Goal: Task Accomplishment & Management: Manage account settings

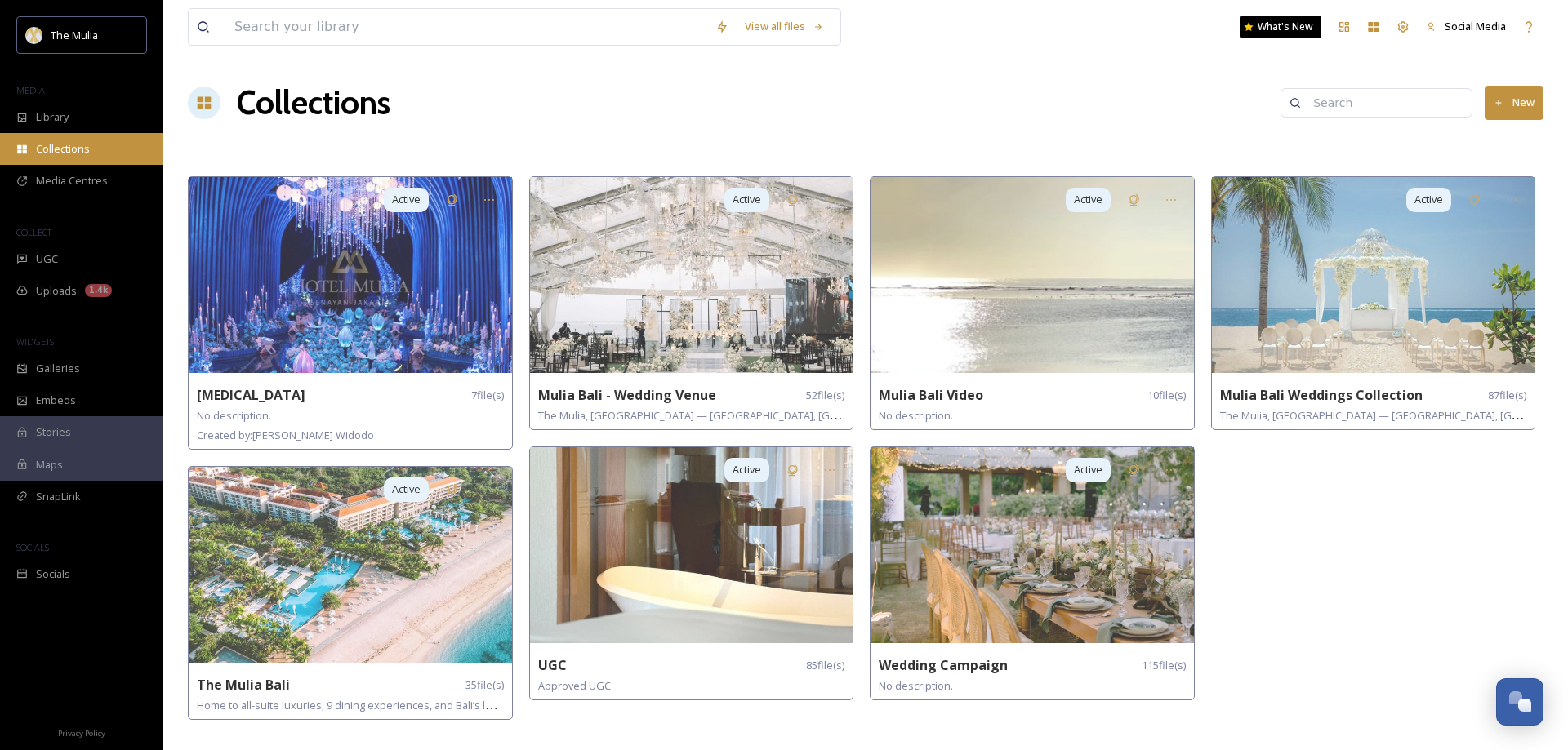
scroll to position [2346, 0]
click at [79, 143] on span "Collections" at bounding box center [62, 149] width 54 height 16
click at [1524, 103] on button "New" at bounding box center [1514, 103] width 58 height 34
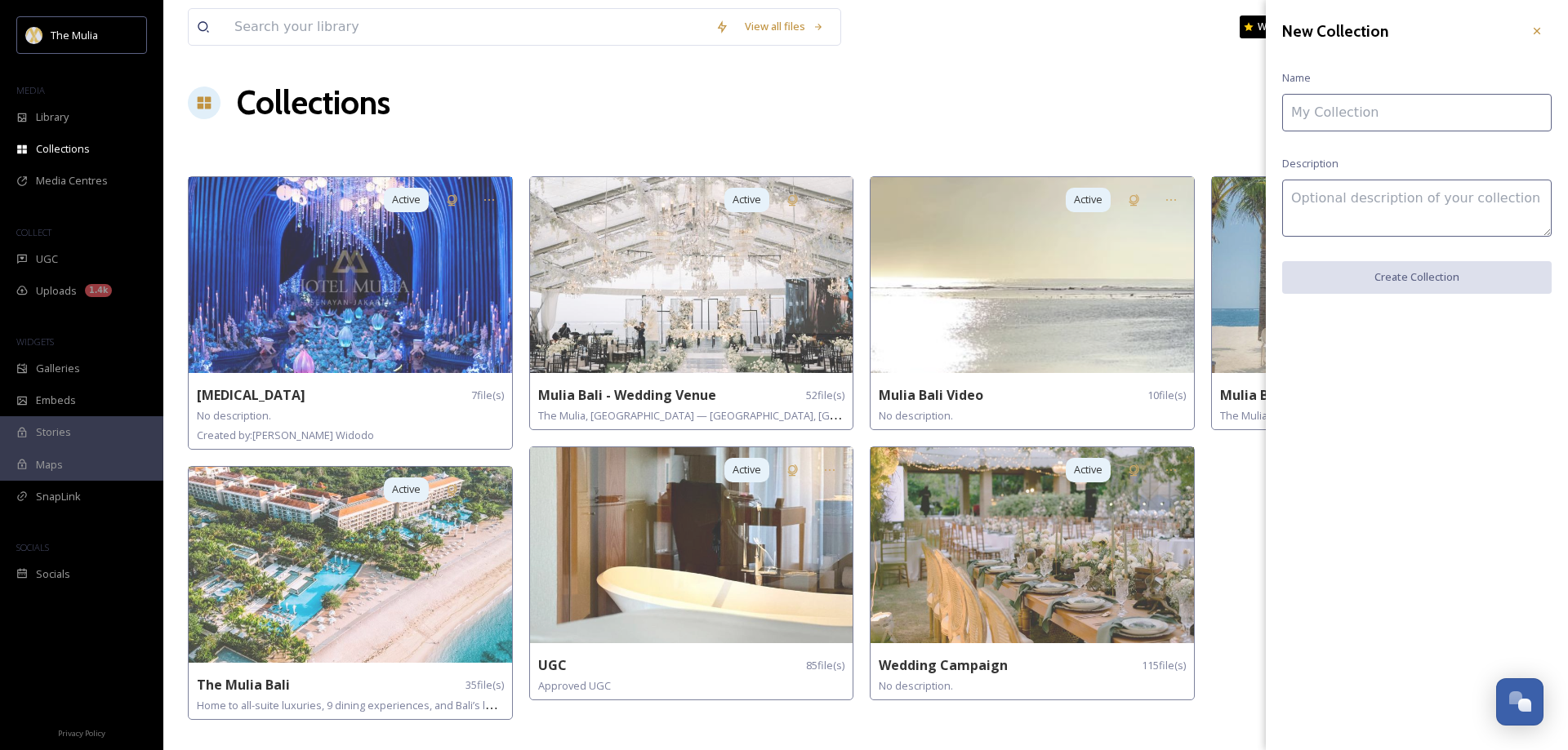
click at [1326, 112] on input at bounding box center [1417, 113] width 270 height 38
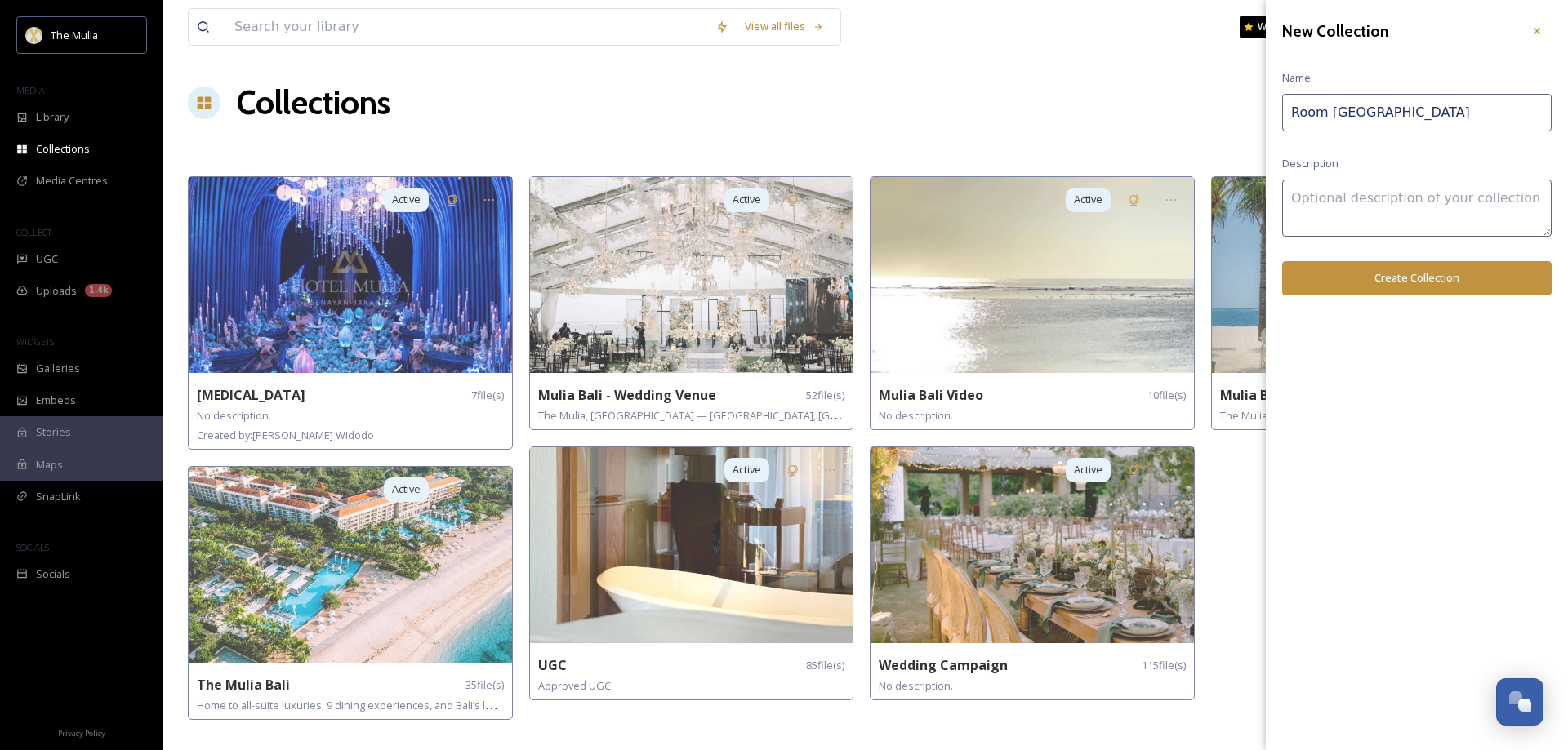
type input "Room [GEOGRAPHIC_DATA]"
click at [1399, 277] on button "Create Collection" at bounding box center [1417, 278] width 270 height 34
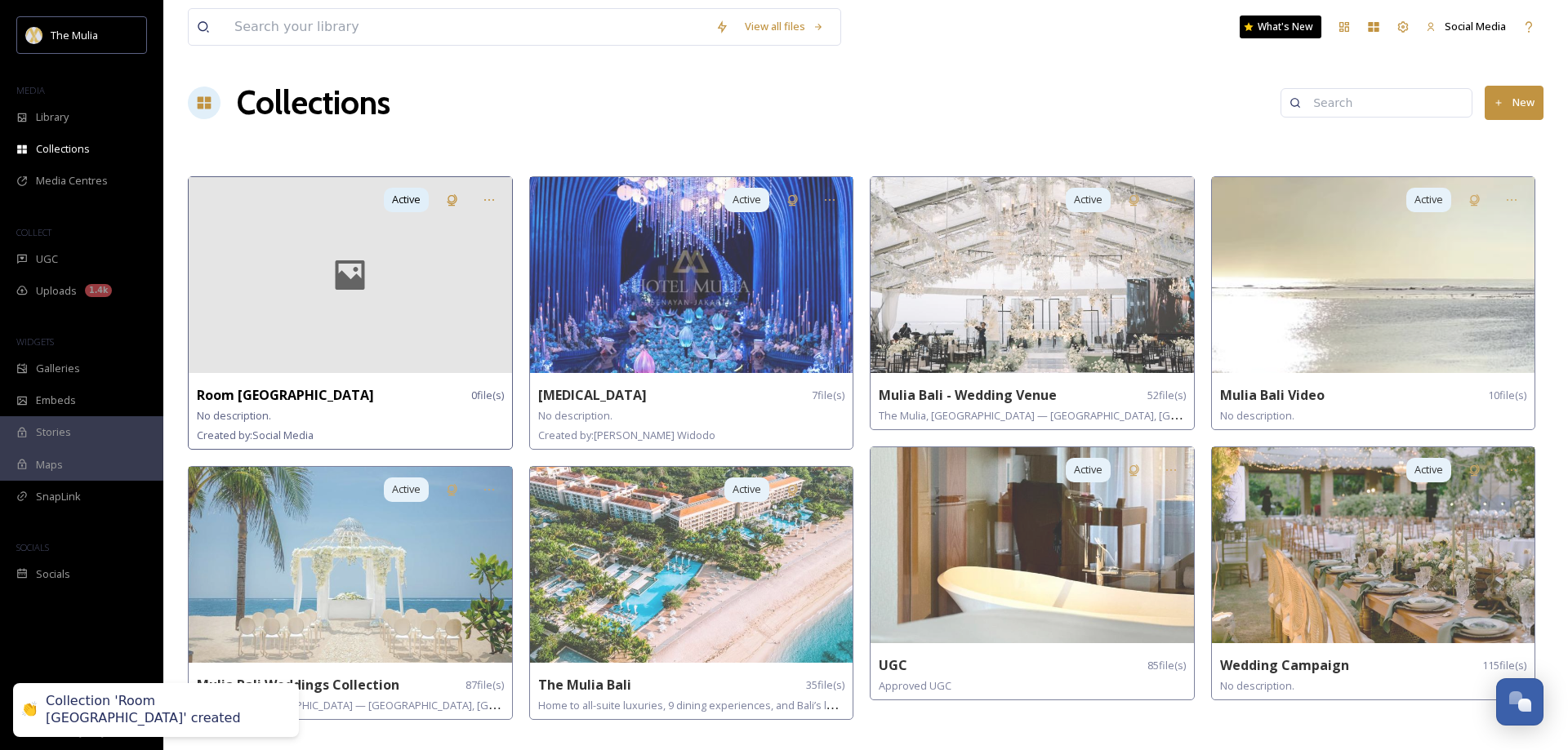
click at [392, 304] on div at bounding box center [350, 275] width 323 height 196
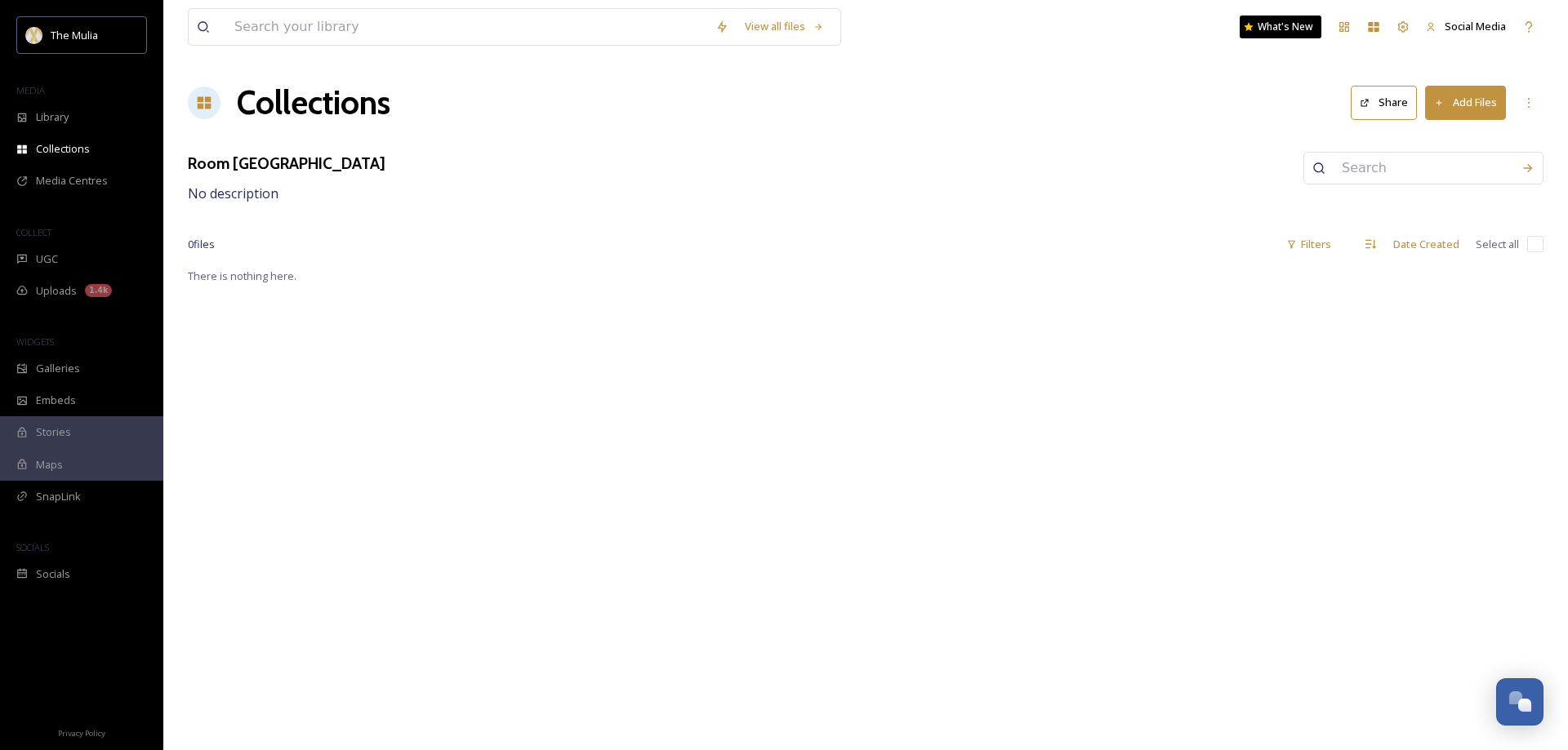
click at [1474, 111] on button "Add Files" at bounding box center [1466, 103] width 81 height 34
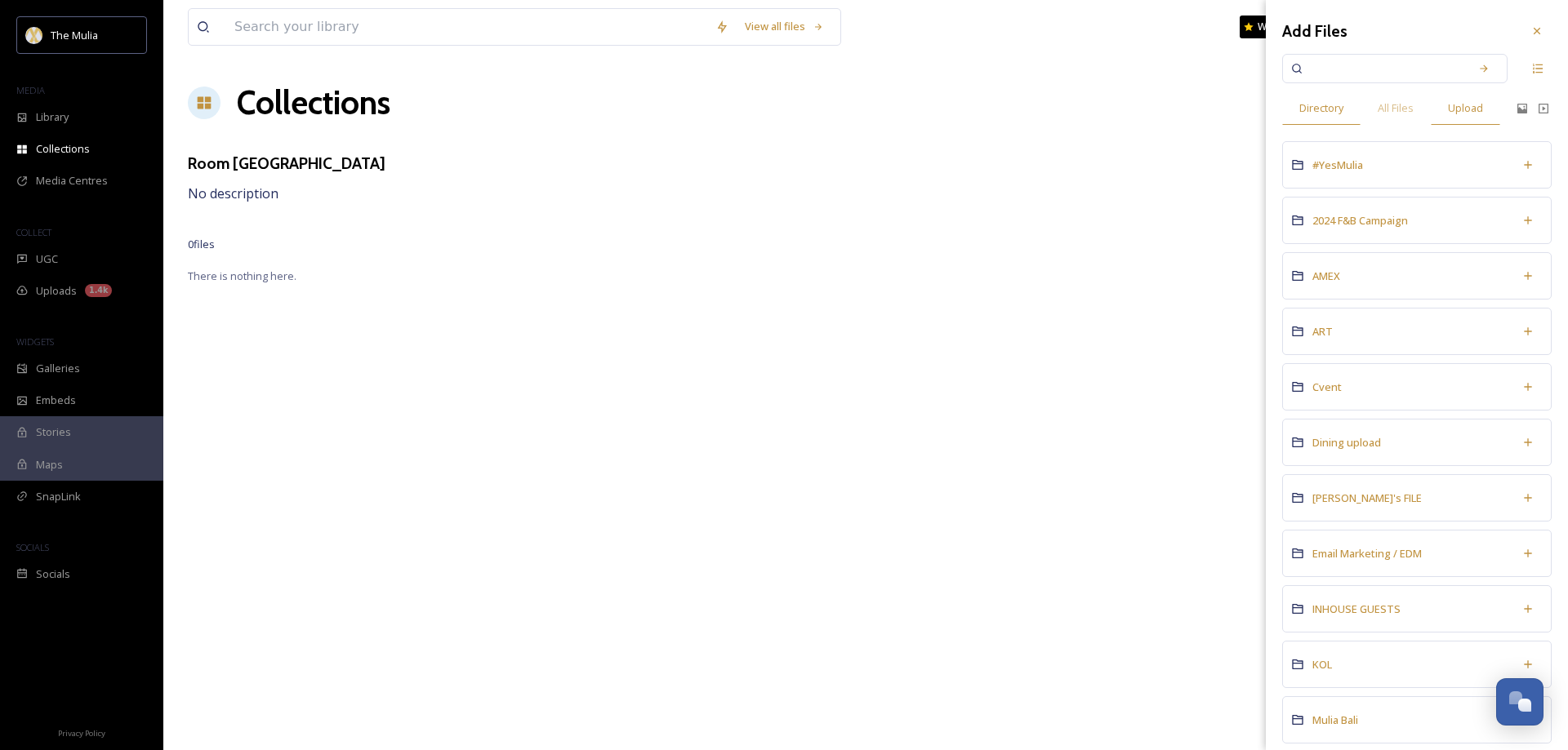
click at [1479, 110] on span "Upload" at bounding box center [1466, 109] width 36 height 16
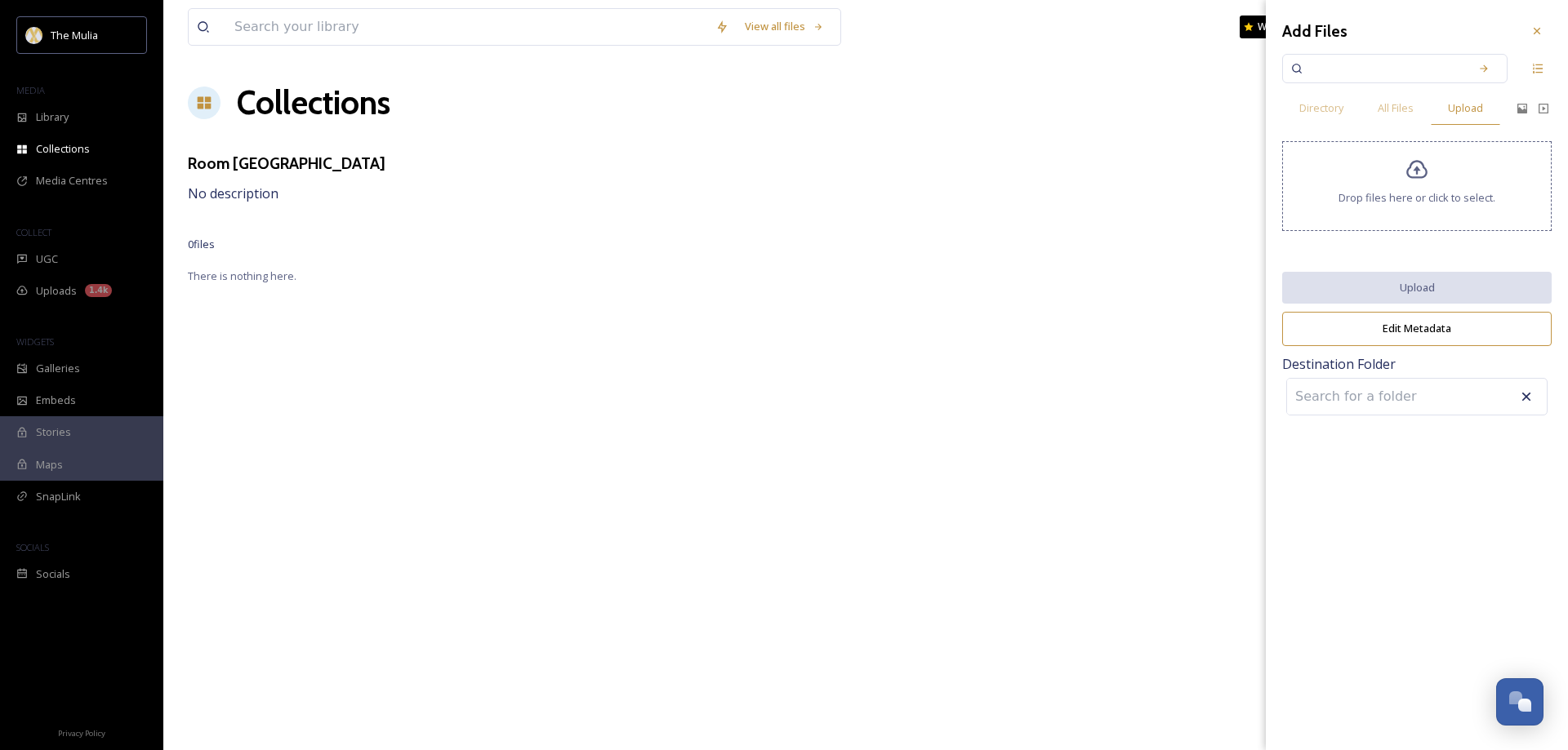
click at [1415, 186] on div "Drop files here or click to select." at bounding box center [1417, 186] width 270 height 90
click at [1328, 111] on span "Directory" at bounding box center [1322, 109] width 44 height 16
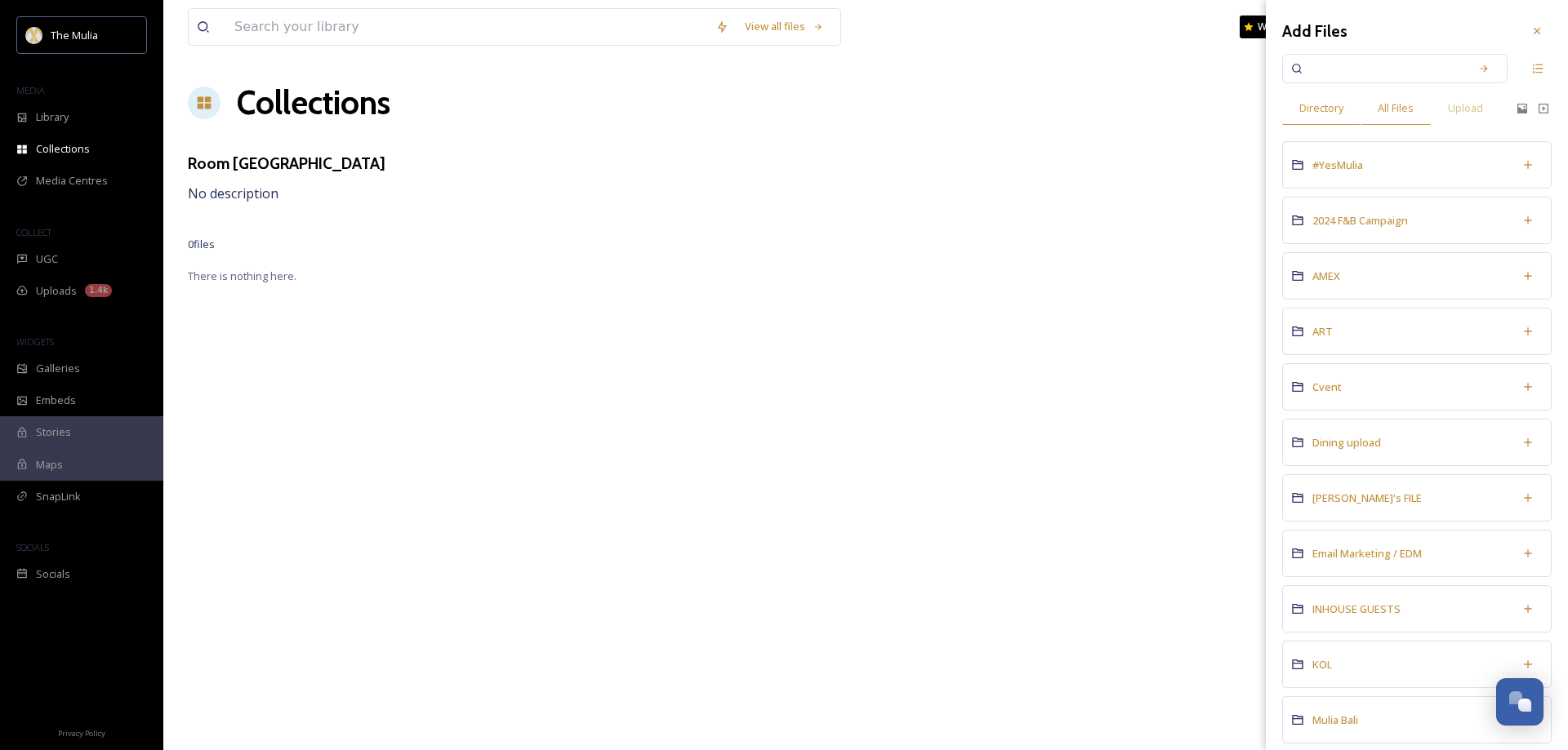
click at [1380, 111] on span "All Files" at bounding box center [1396, 109] width 36 height 16
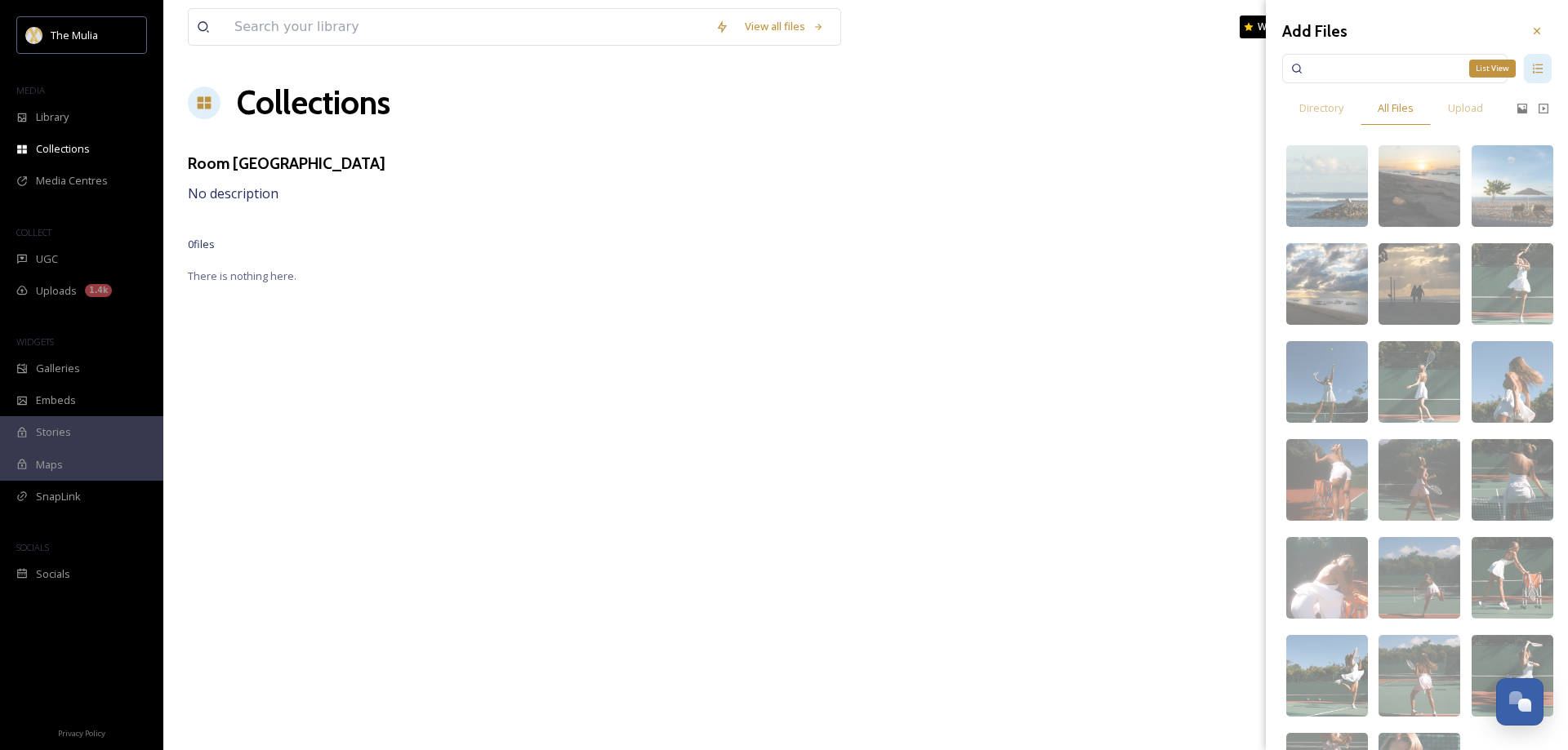
click at [1533, 73] on icon at bounding box center [1538, 68] width 10 height 10
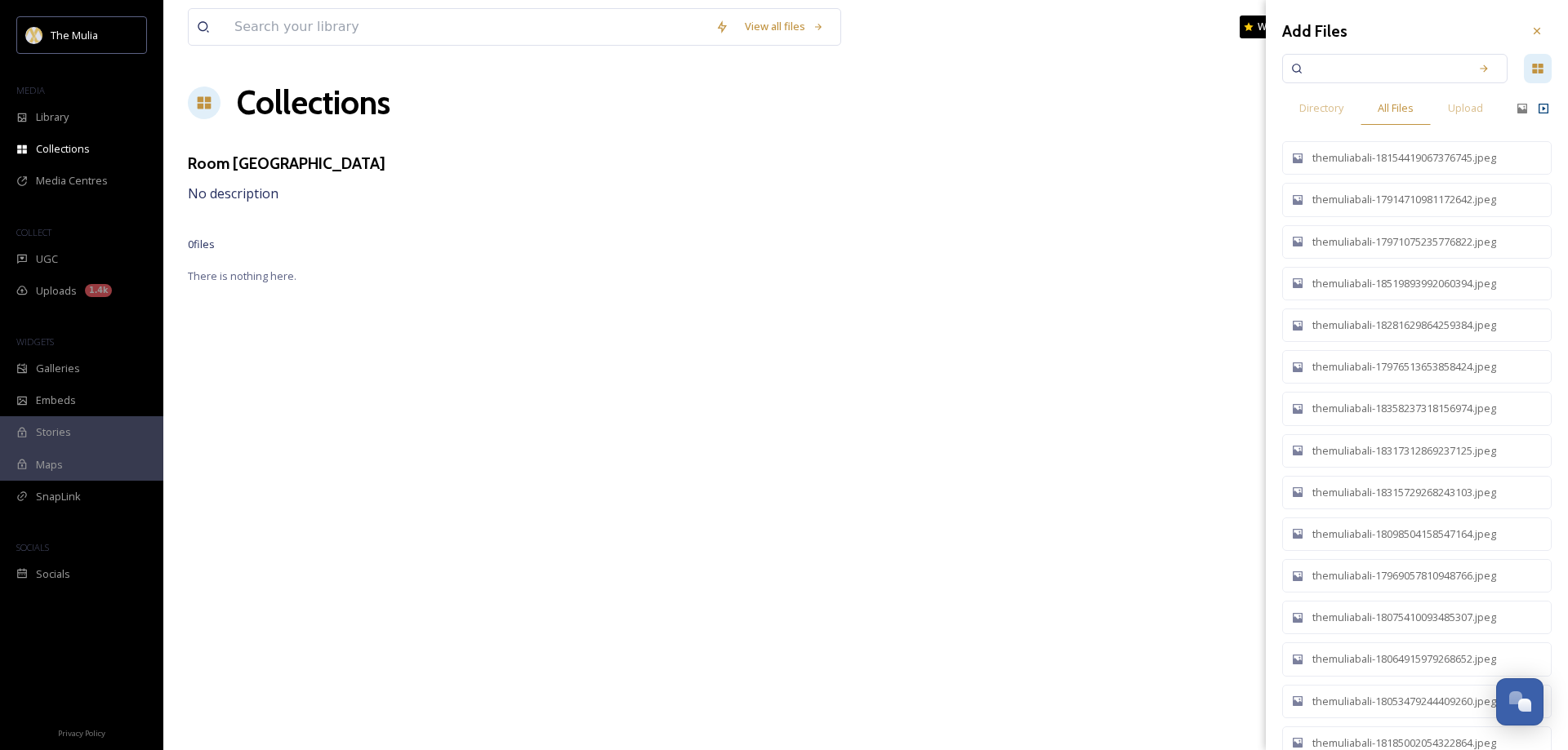
click at [1539, 111] on icon at bounding box center [1544, 109] width 10 height 10
click at [1323, 99] on div "Directory" at bounding box center [1321, 109] width 78 height 34
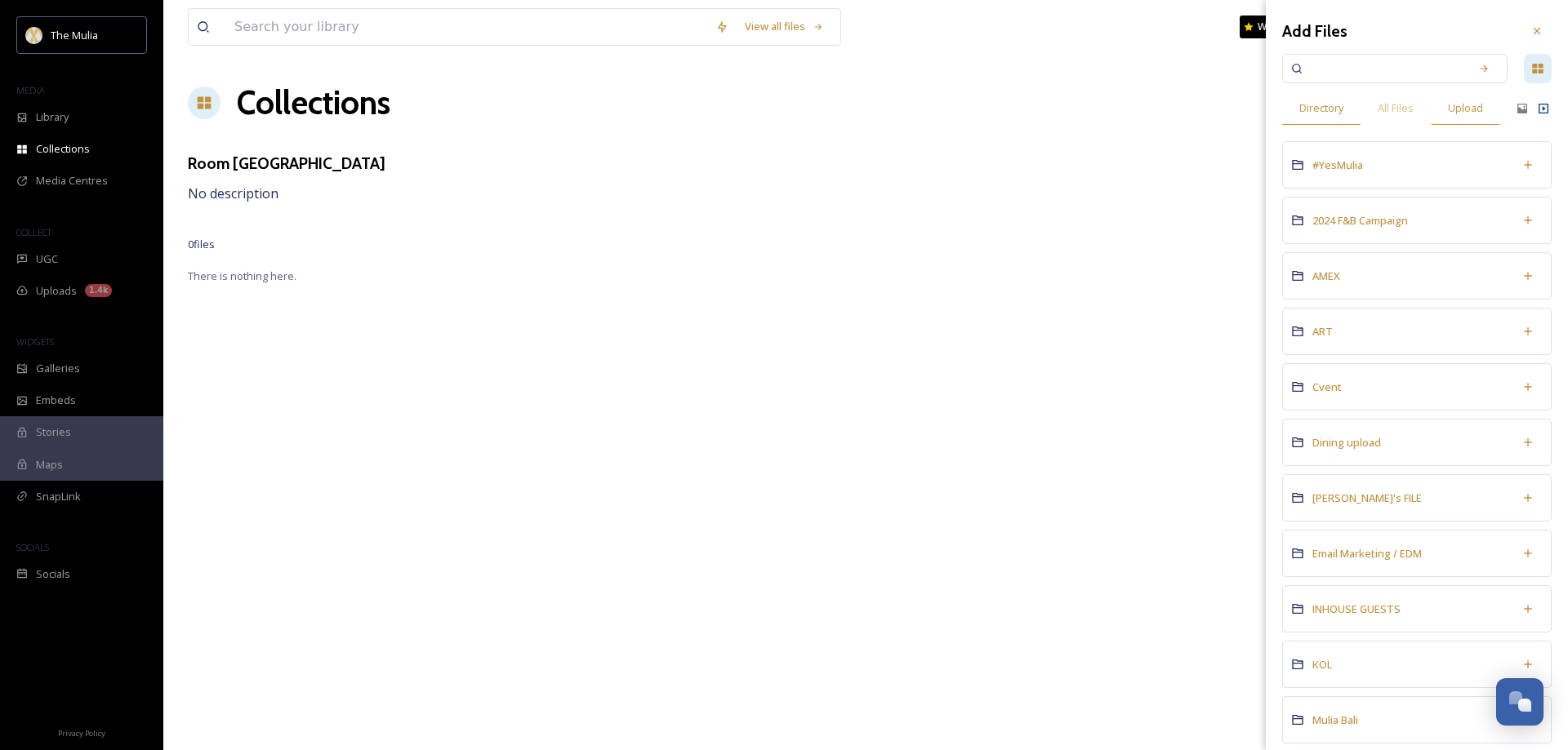
click at [1481, 107] on span "Upload" at bounding box center [1466, 109] width 36 height 16
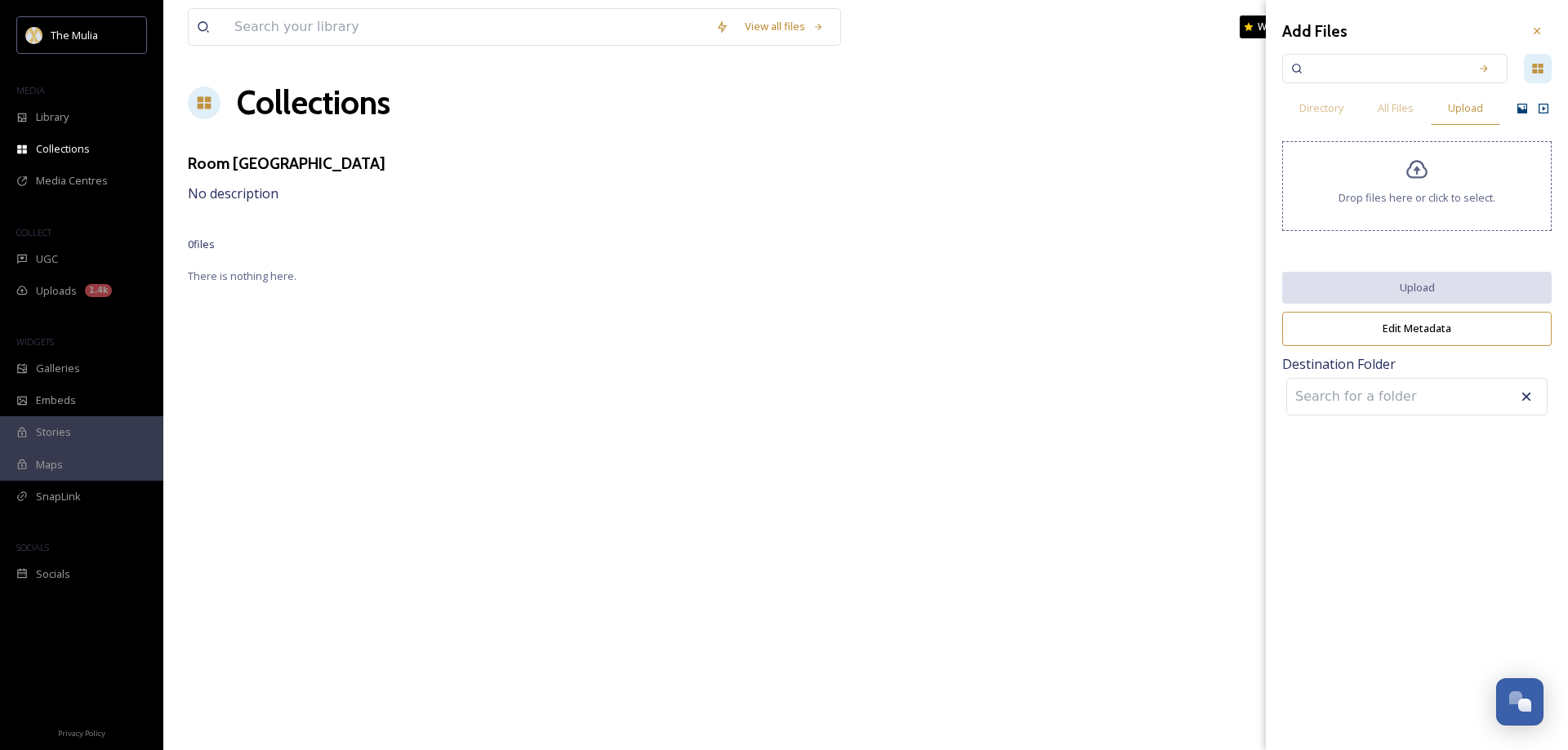
click at [1518, 111] on icon at bounding box center [1523, 109] width 10 height 10
click at [1408, 398] on input at bounding box center [1377, 396] width 180 height 36
click at [1485, 68] on icon at bounding box center [1484, 69] width 12 height 12
click at [1447, 67] on input at bounding box center [1384, 68] width 154 height 36
click at [1494, 69] on div "Search" at bounding box center [1484, 69] width 30 height 30
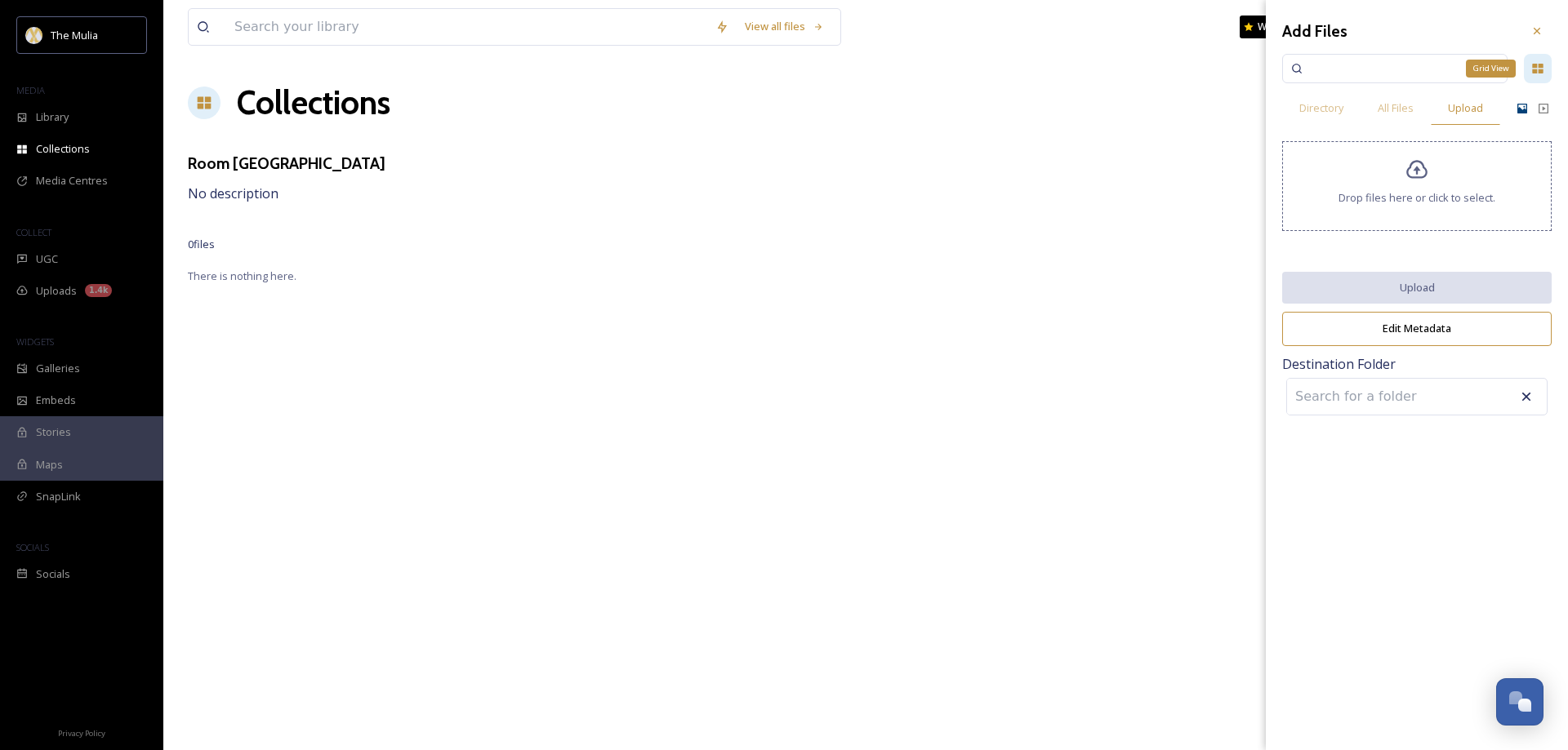
click at [1536, 66] on icon at bounding box center [1537, 68] width 11 height 10
click at [1414, 172] on icon at bounding box center [1418, 170] width 24 height 24
click at [1307, 106] on span "Directory" at bounding box center [1322, 109] width 44 height 16
